Goal: Transaction & Acquisition: Purchase product/service

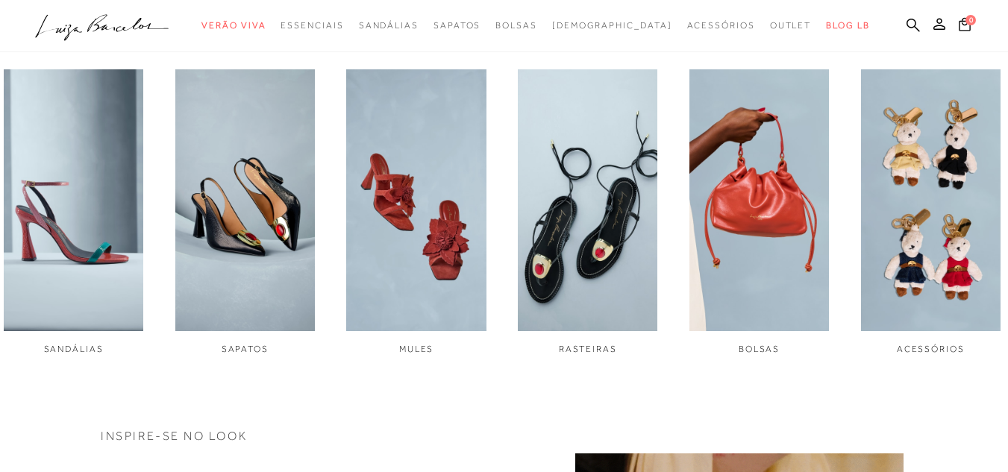
scroll to position [522, 0]
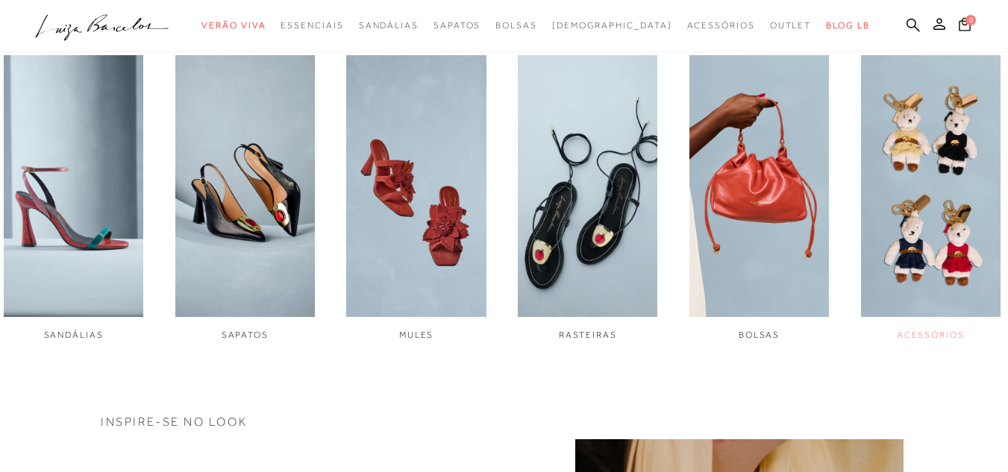
click at [923, 181] on img "6 / 6" at bounding box center [931, 186] width 140 height 262
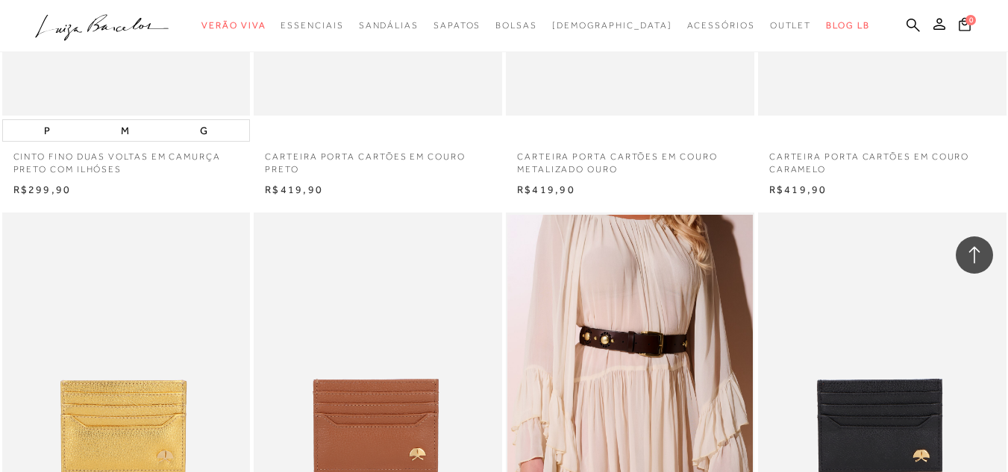
scroll to position [2238, 0]
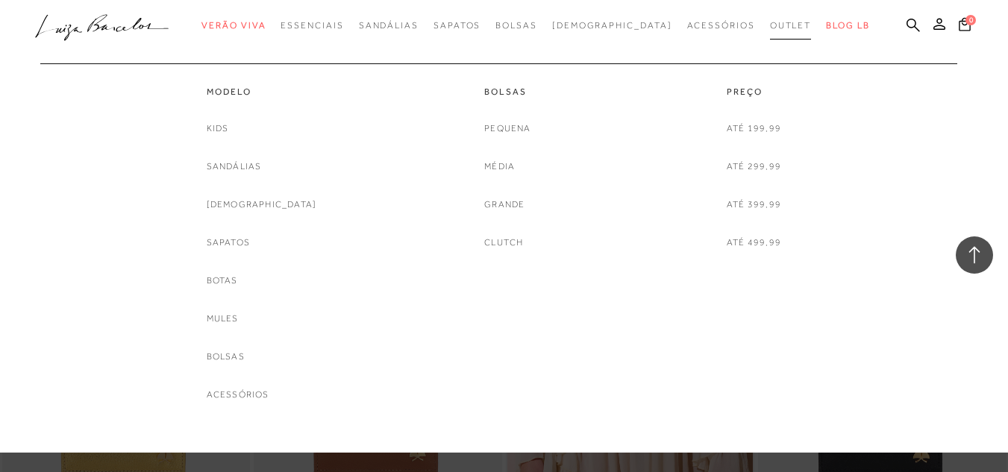
click at [770, 31] on link "Outlet" at bounding box center [791, 26] width 42 height 28
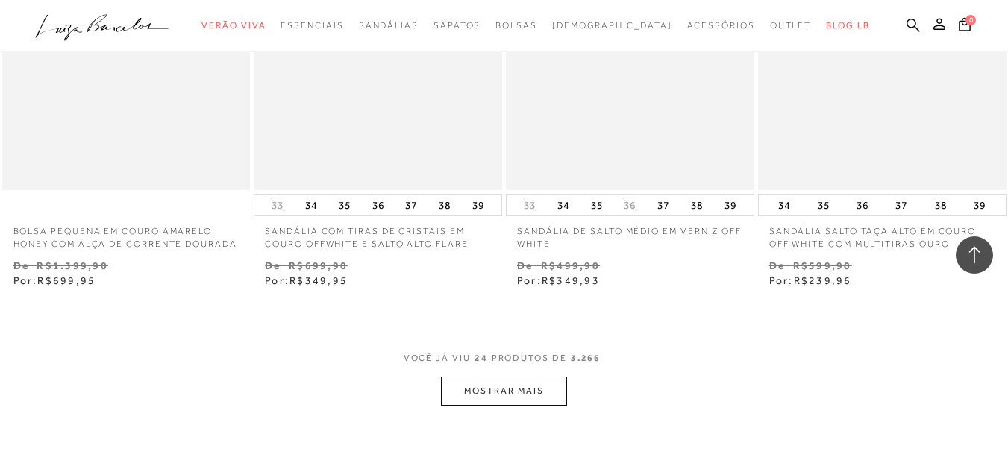
scroll to position [2761, 0]
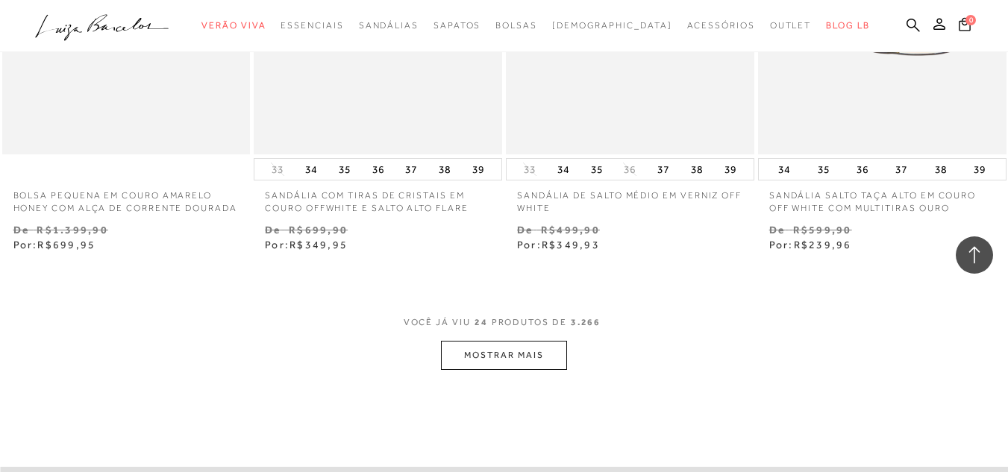
click at [495, 370] on button "MOSTRAR MAIS" at bounding box center [503, 355] width 125 height 29
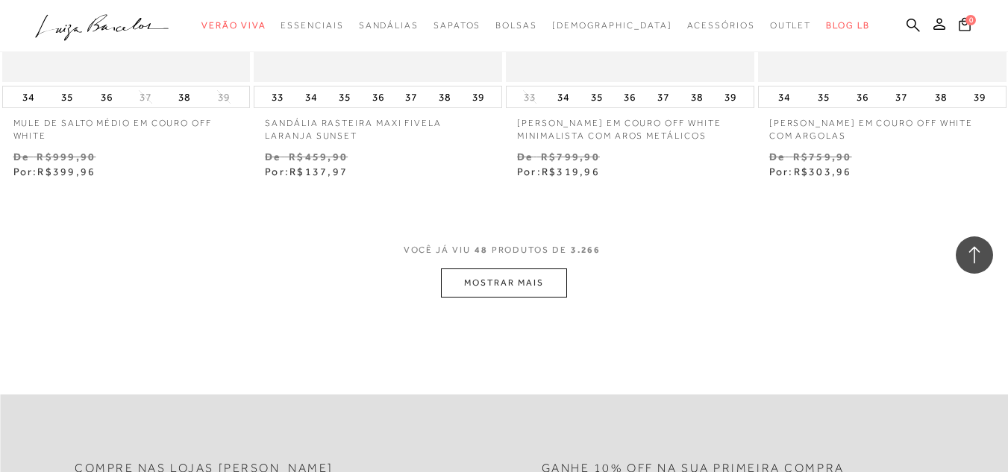
scroll to position [5745, 0]
click at [548, 289] on button "MOSTRAR MAIS" at bounding box center [503, 282] width 125 height 29
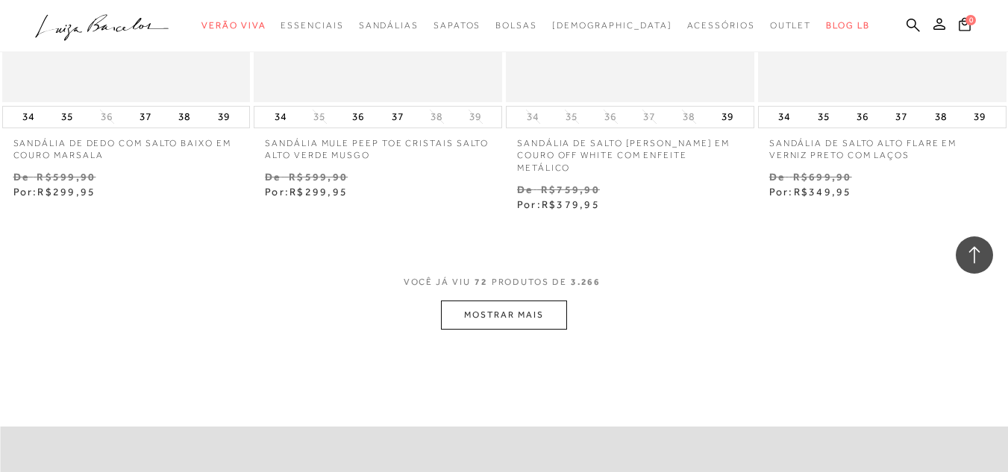
scroll to position [8655, 0]
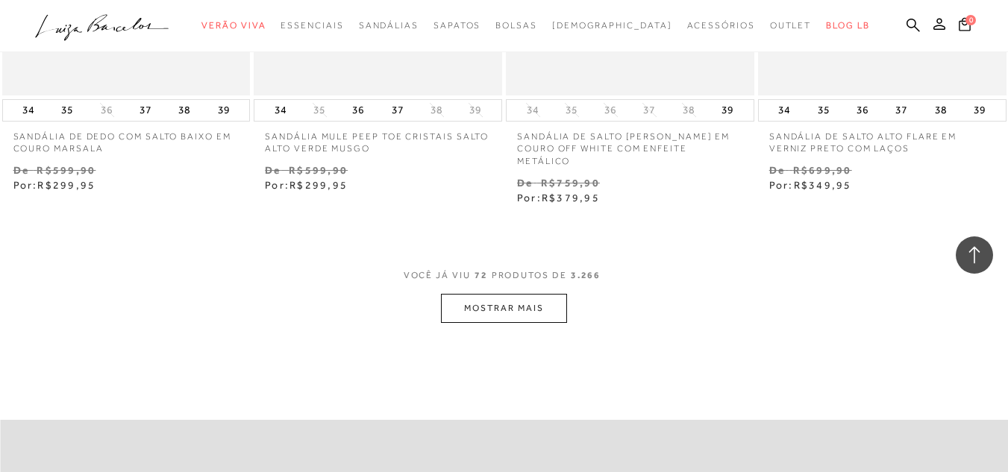
click at [469, 308] on button "MOSTRAR MAIS" at bounding box center [503, 308] width 125 height 29
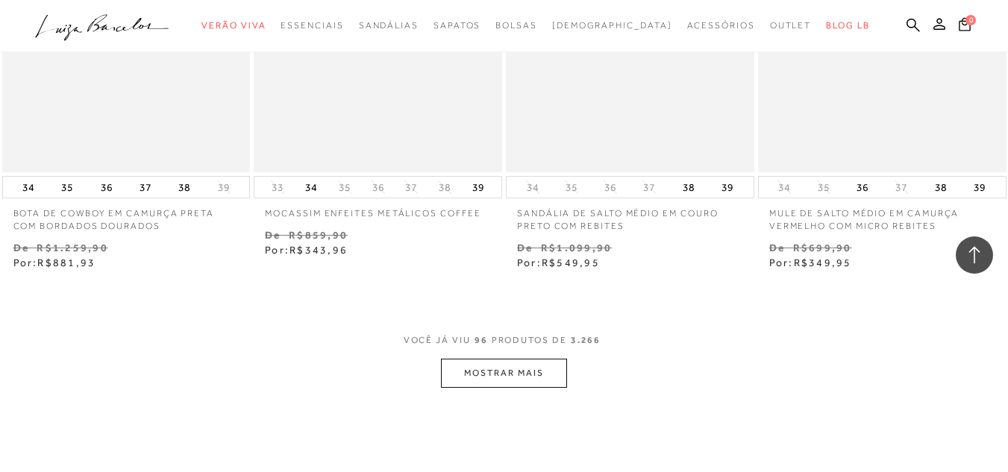
scroll to position [11565, 0]
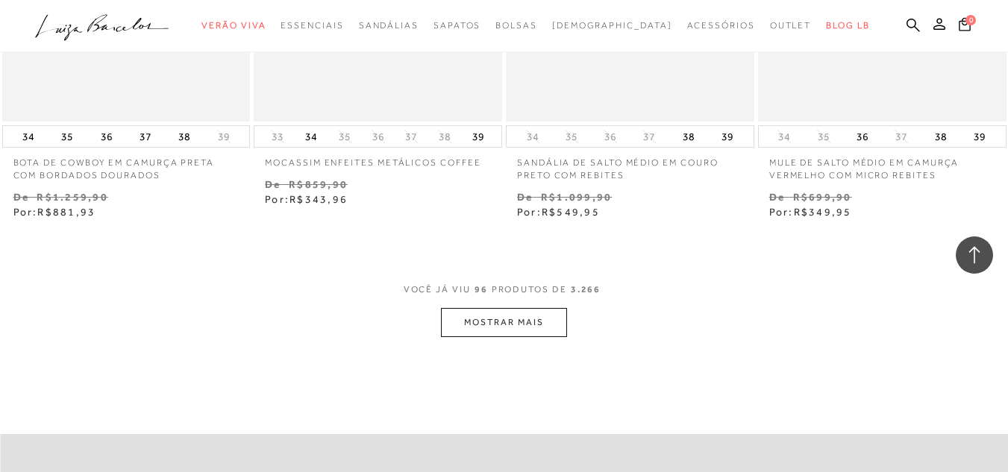
click at [513, 323] on button "MOSTRAR MAIS" at bounding box center [503, 322] width 125 height 29
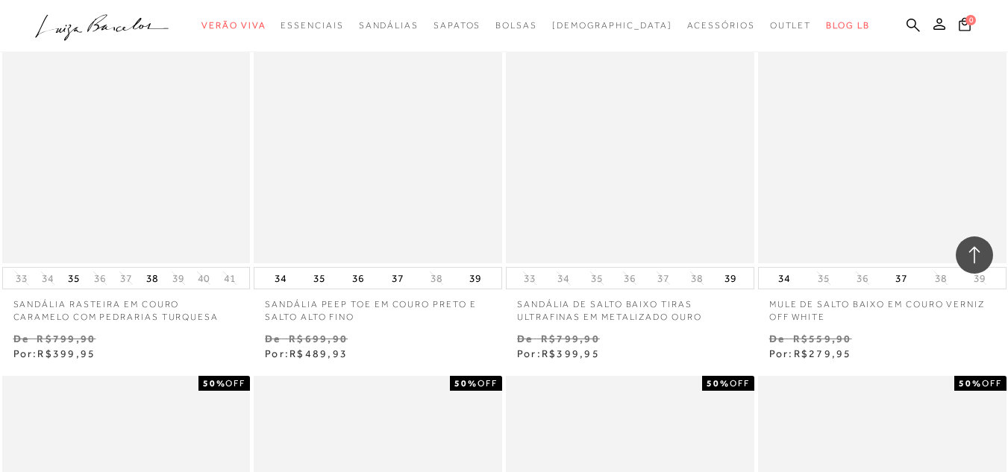
scroll to position [13878, 0]
